Goal: Information Seeking & Learning: Learn about a topic

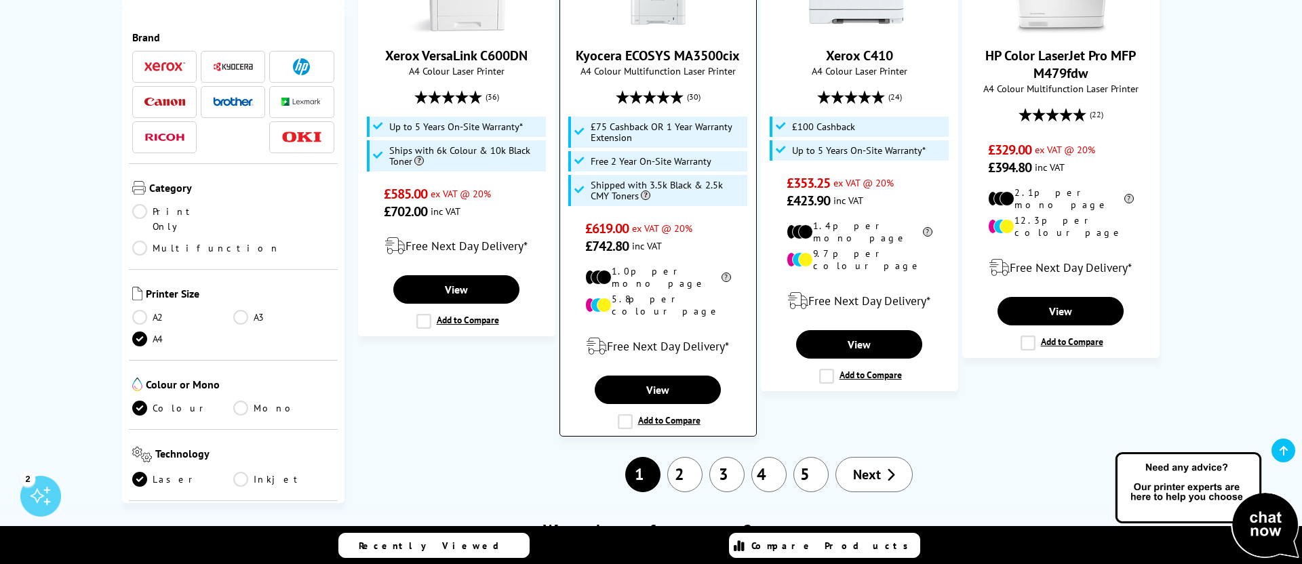
scroll to position [1583, 0]
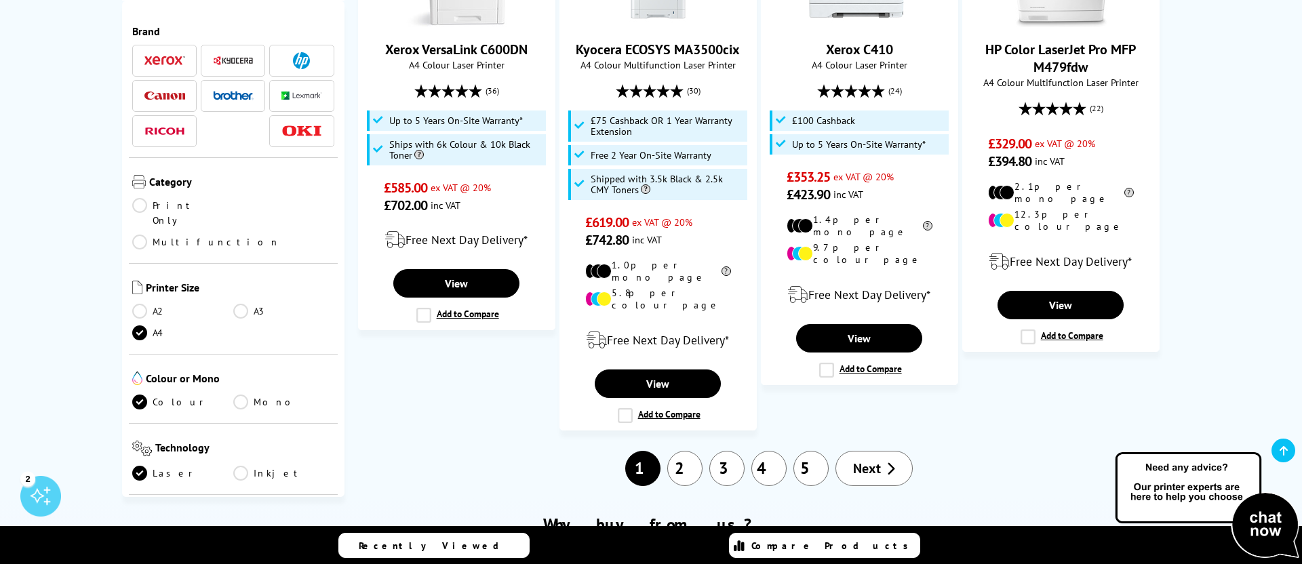
click at [683, 451] on link "2" at bounding box center [684, 468] width 35 height 35
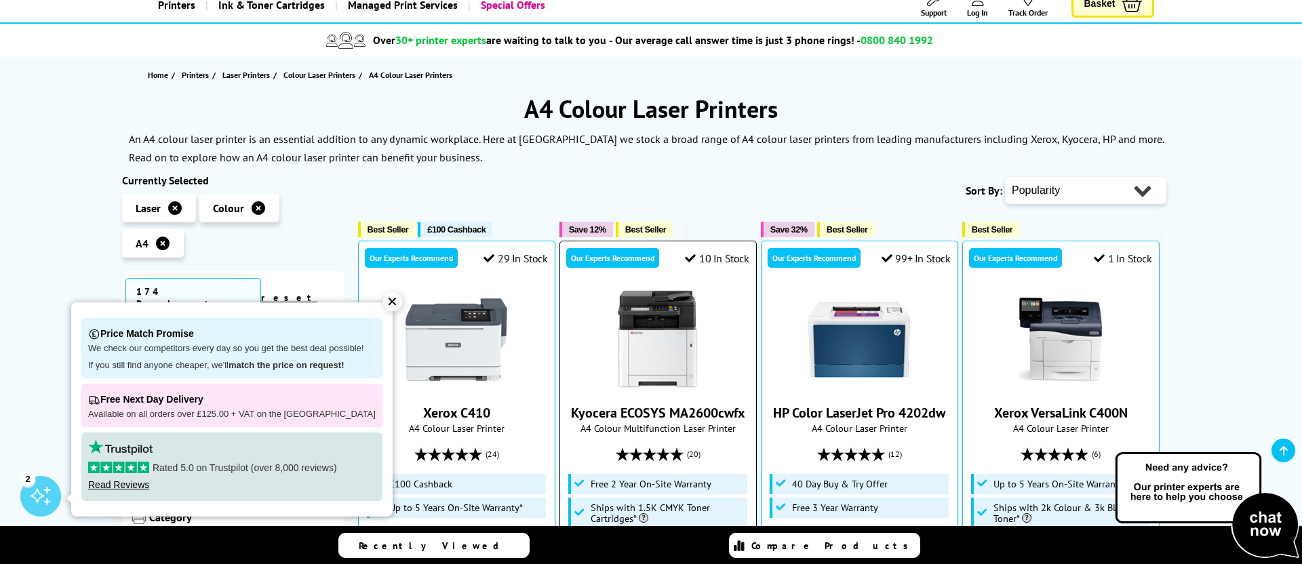
scroll to position [128, 0]
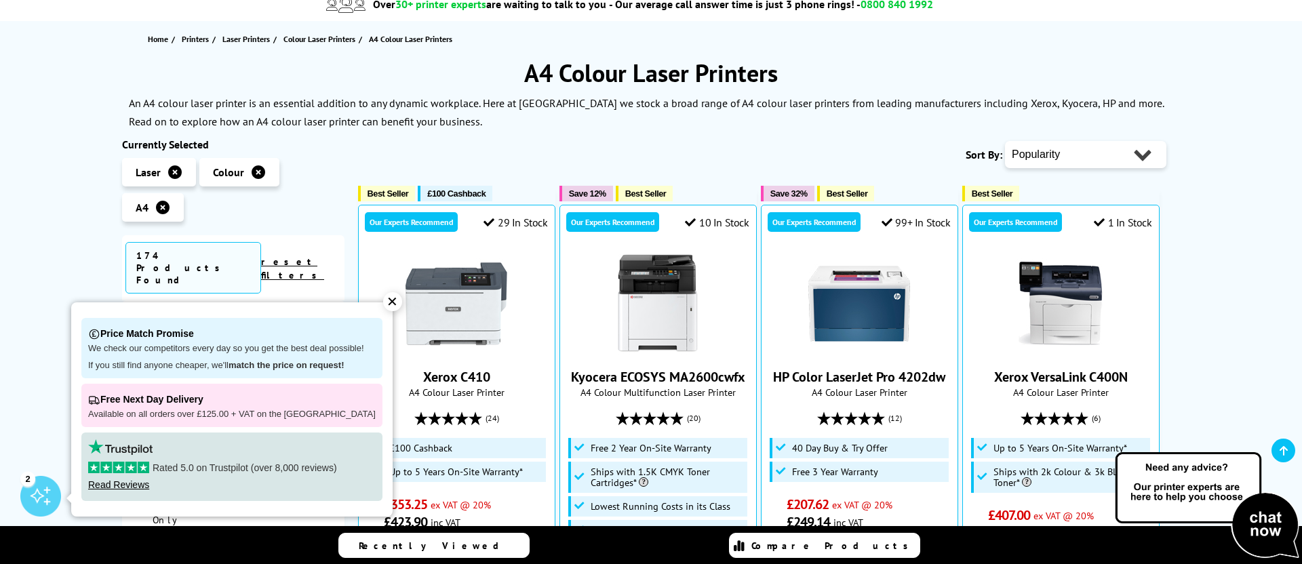
click at [387, 301] on div "✕" at bounding box center [392, 301] width 19 height 19
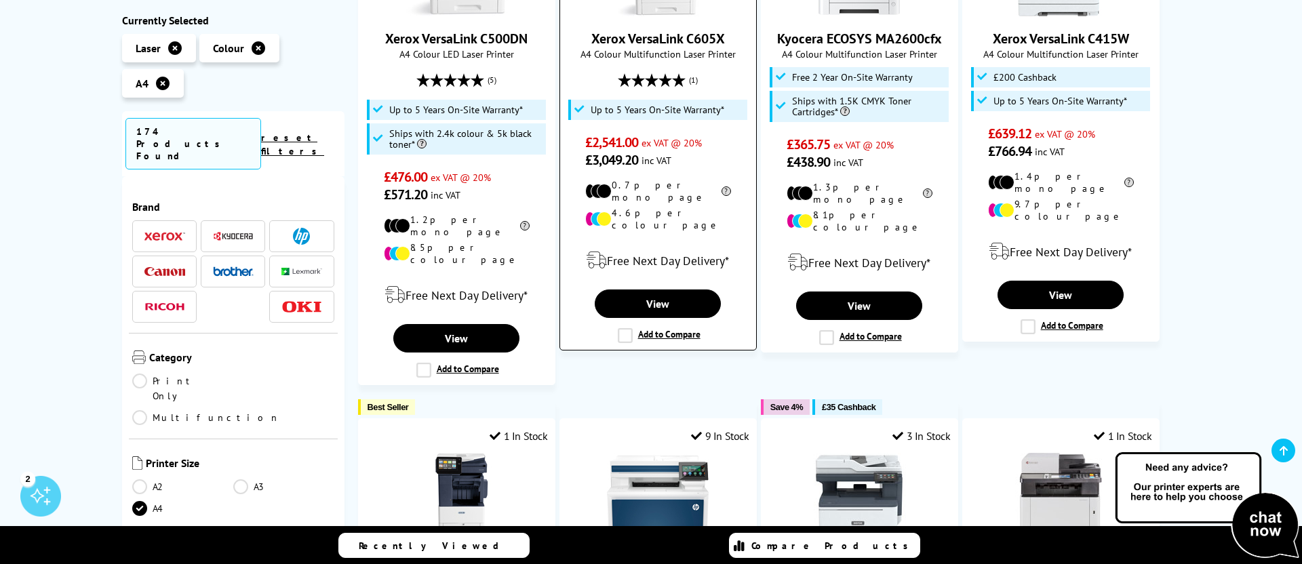
scroll to position [1074, 0]
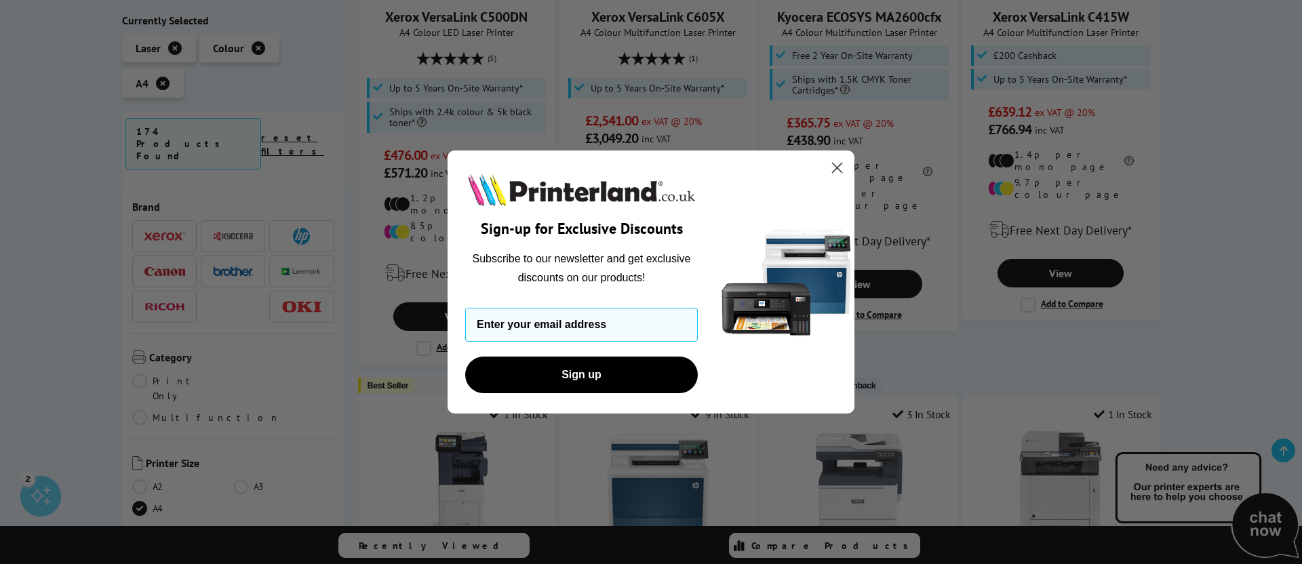
click at [837, 161] on circle "Close dialog" at bounding box center [837, 168] width 22 height 22
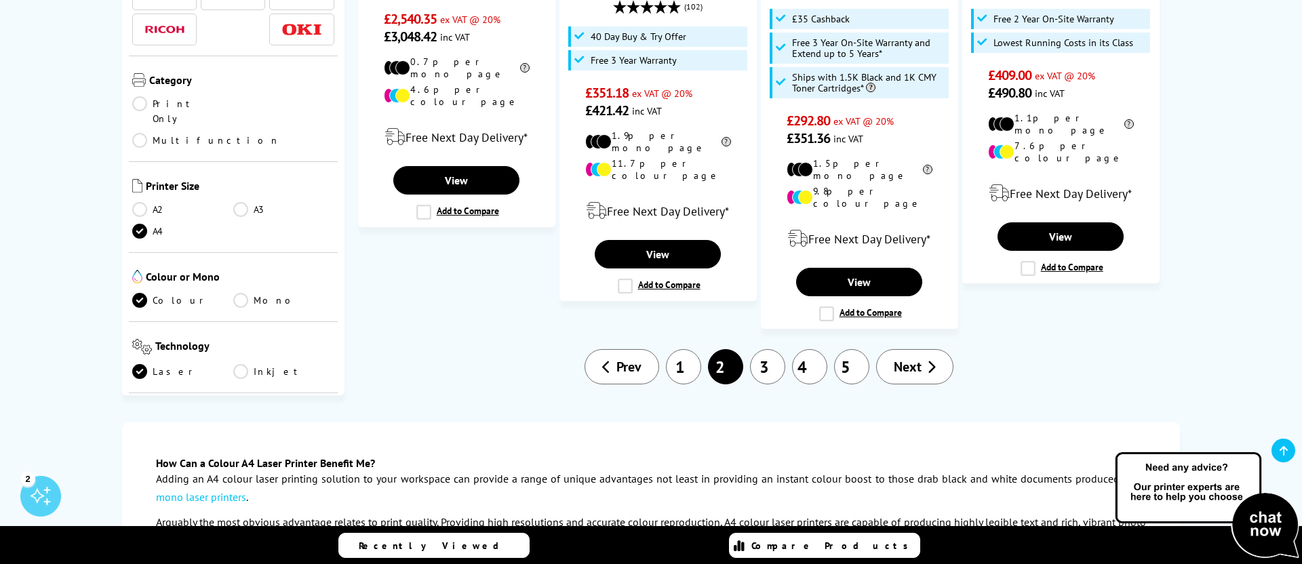
scroll to position [1684, 0]
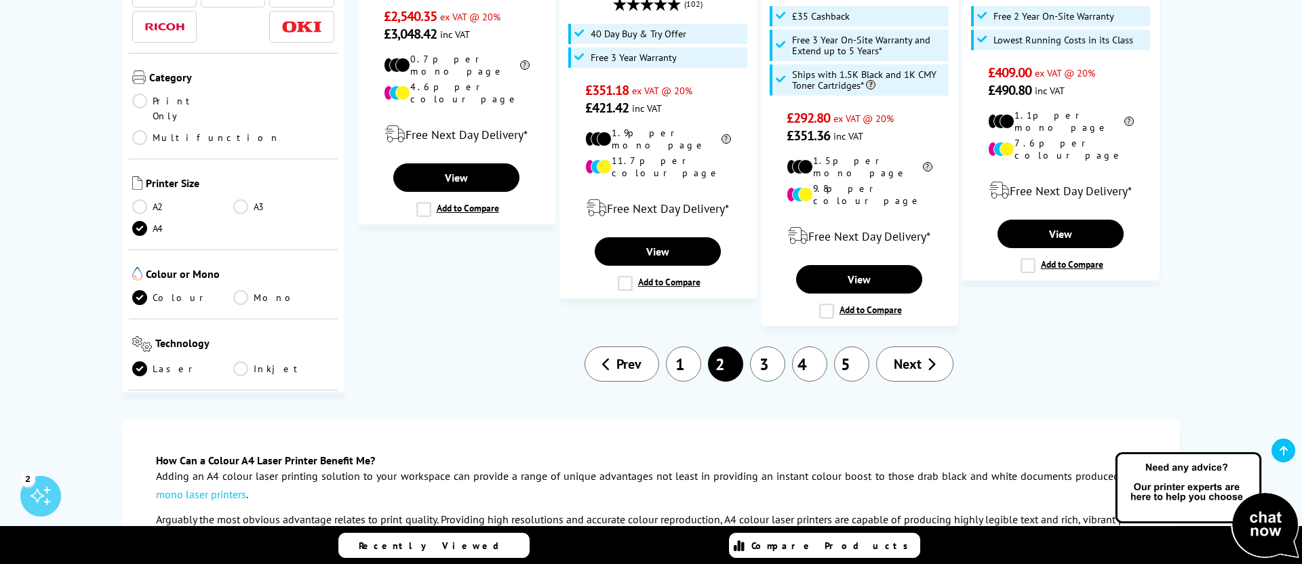
click at [682, 347] on link "1" at bounding box center [683, 364] width 35 height 35
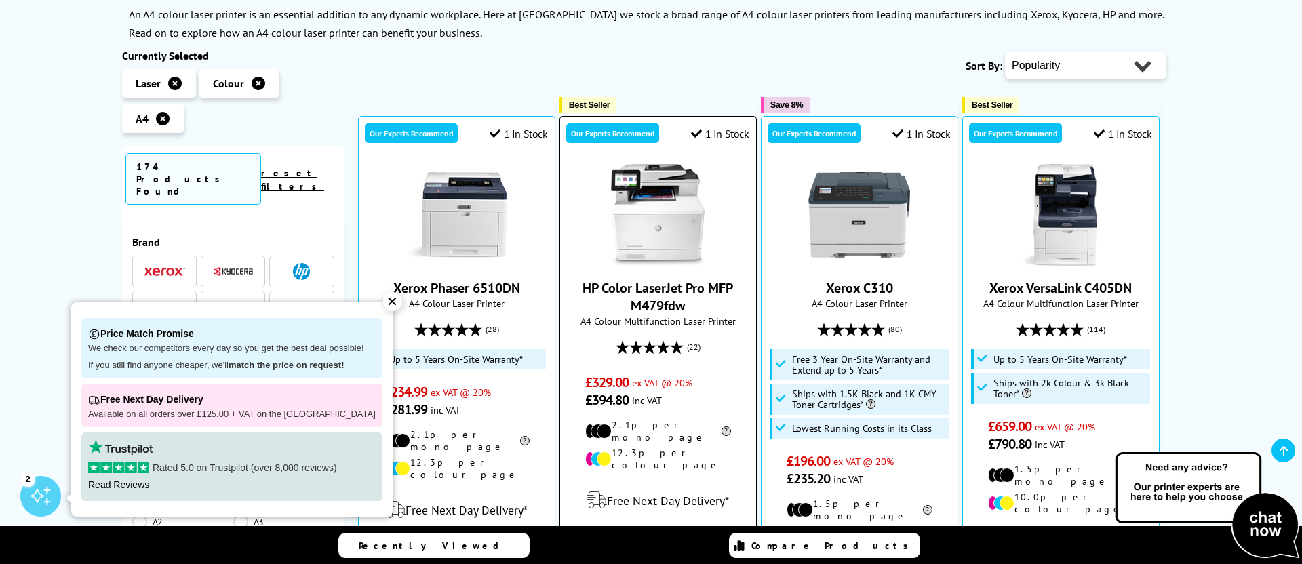
scroll to position [218, 0]
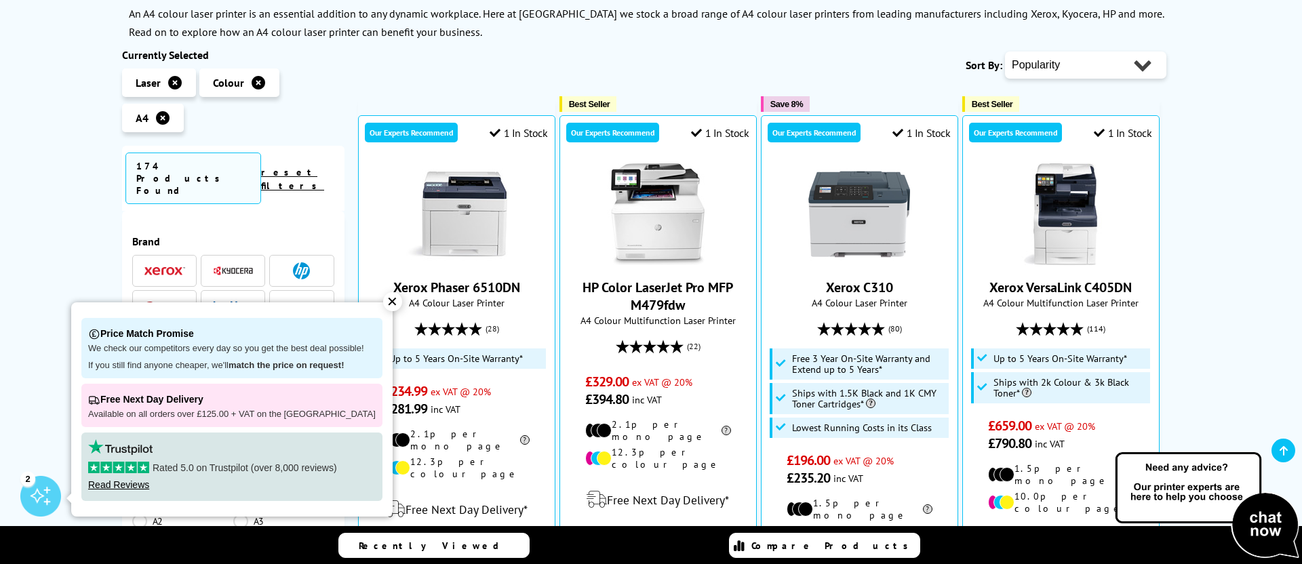
click at [383, 307] on div "✕" at bounding box center [392, 301] width 19 height 19
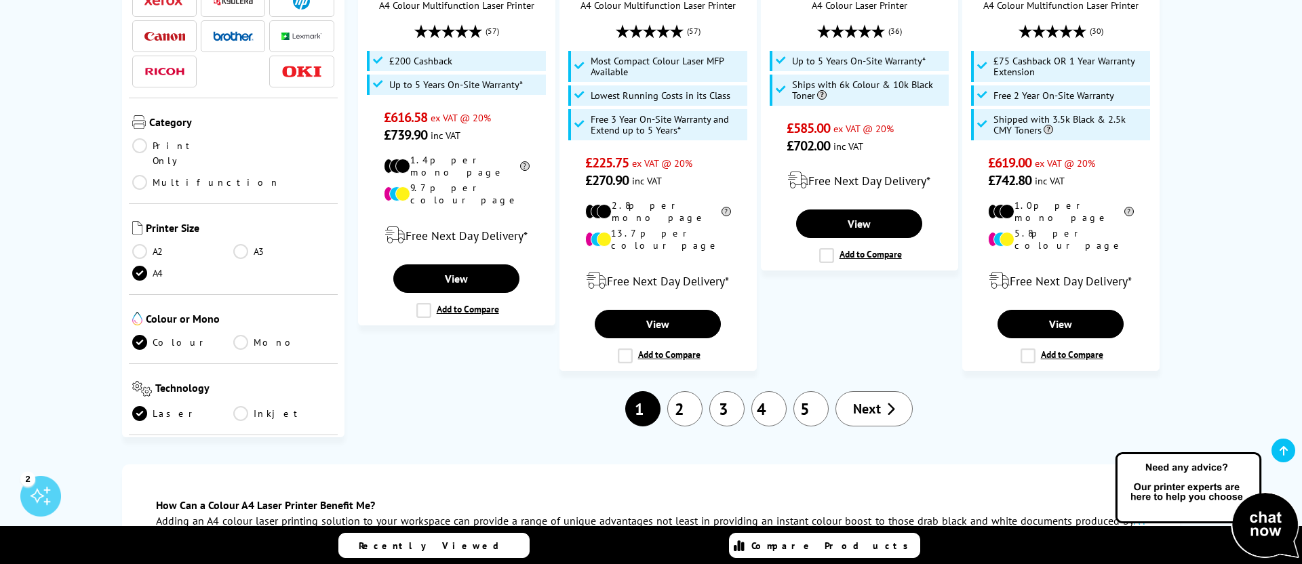
scroll to position [1707, 0]
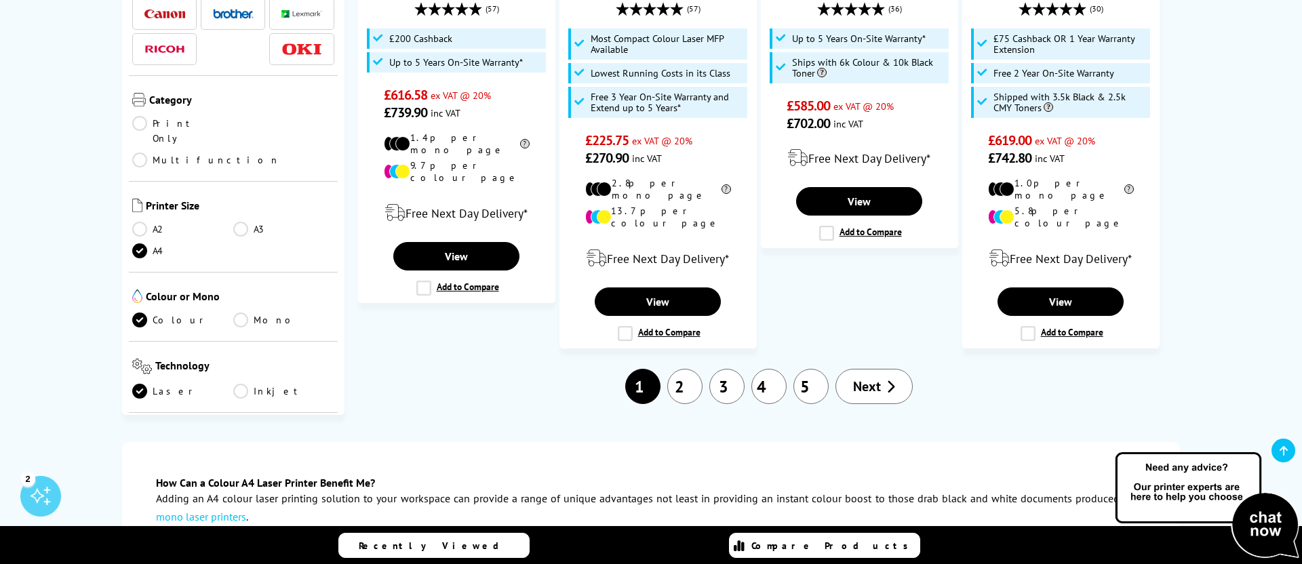
click at [677, 369] on link "2" at bounding box center [684, 386] width 35 height 35
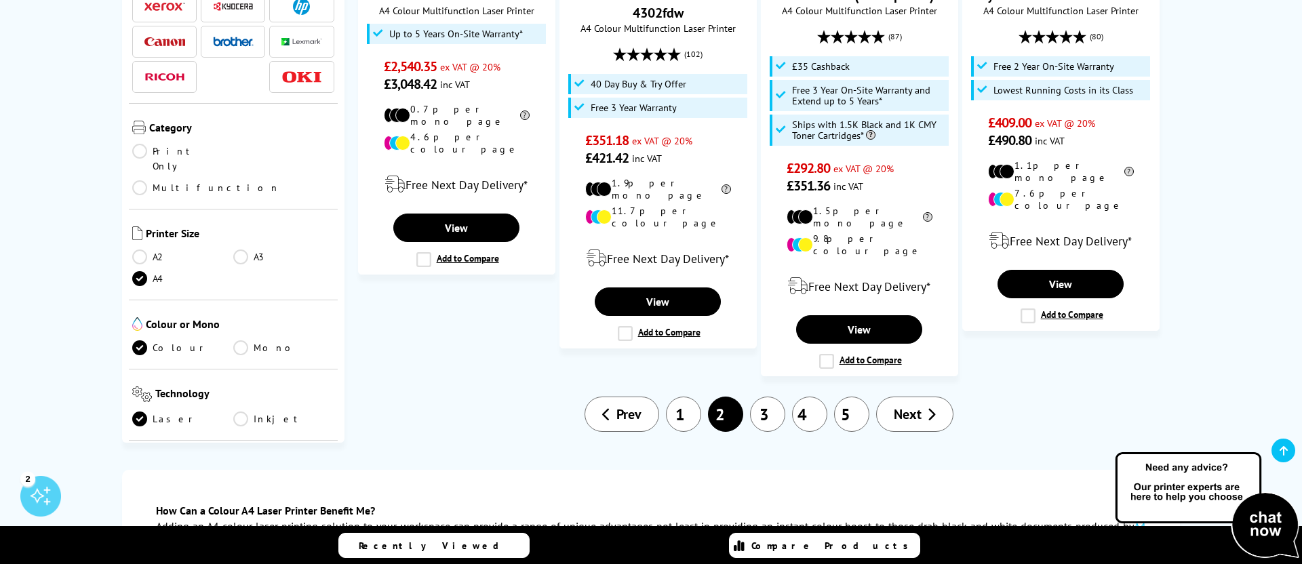
scroll to position [1656, 0]
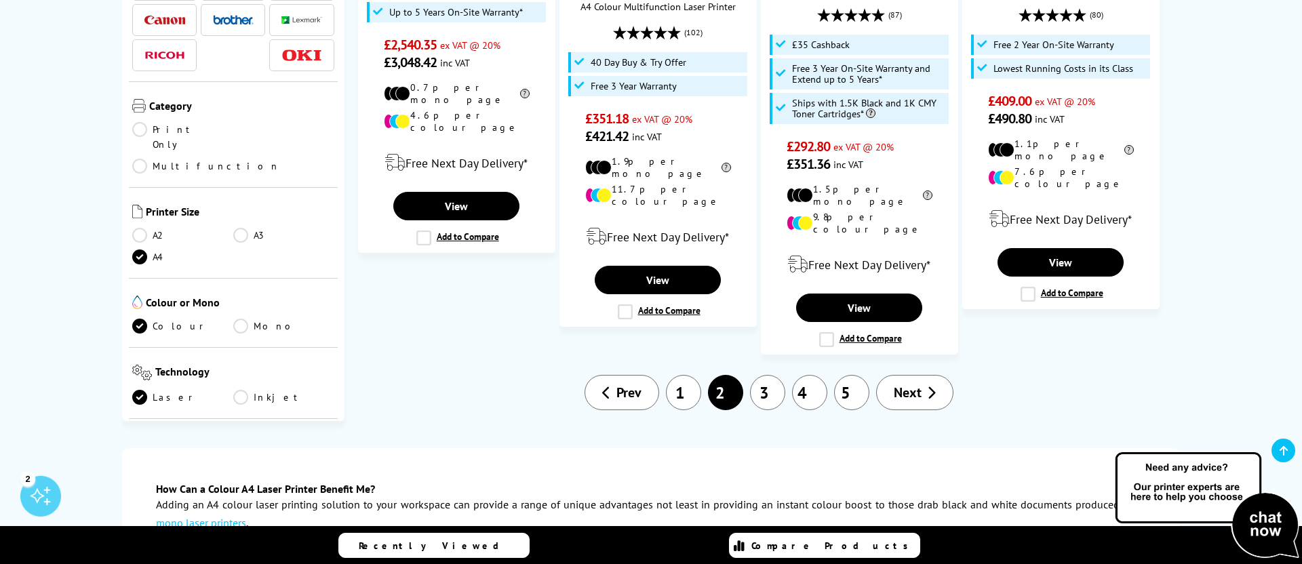
click at [776, 375] on link "3" at bounding box center [767, 392] width 35 height 35
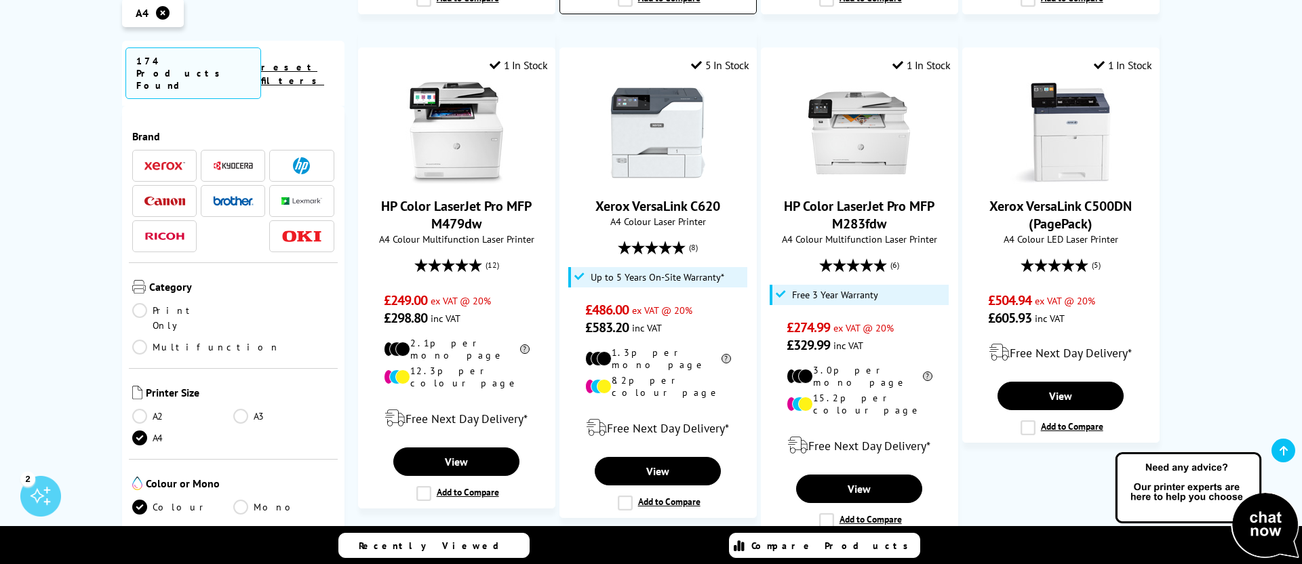
scroll to position [1454, 0]
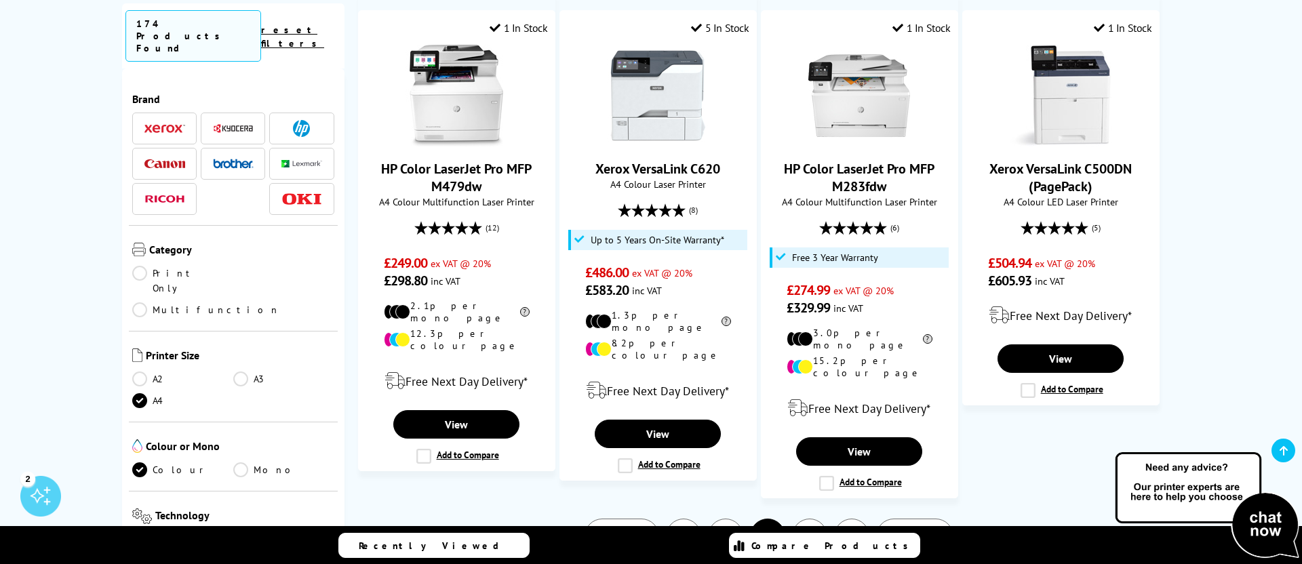
click at [687, 519] on link "1" at bounding box center [683, 536] width 35 height 35
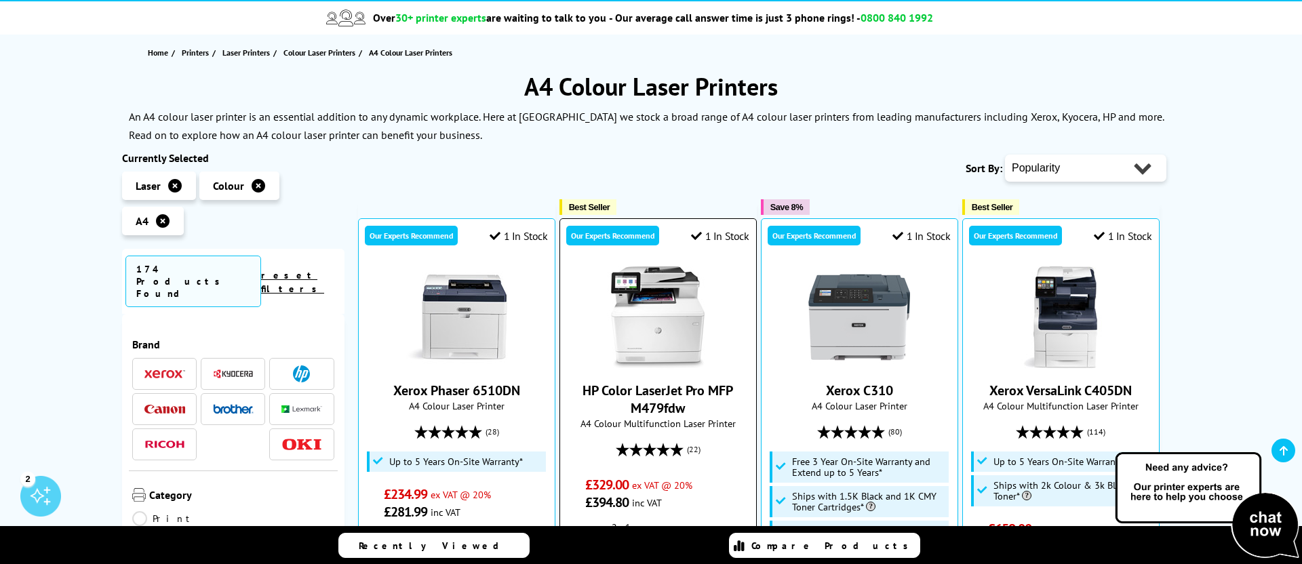
scroll to position [121, 0]
